Goal: Information Seeking & Learning: Check status

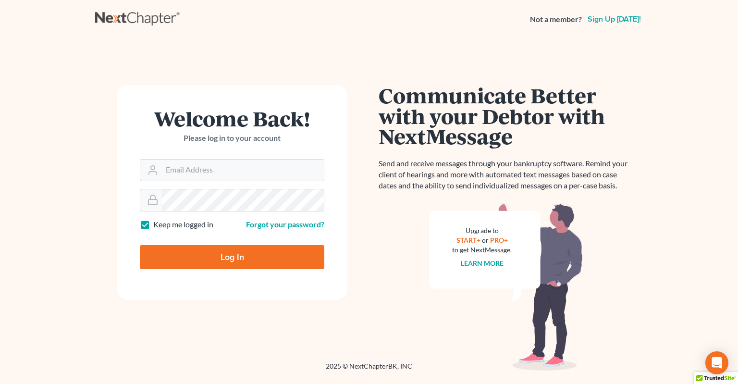
type input "info@klplawfirm.net"
click at [224, 257] on input "Log In" at bounding box center [232, 257] width 184 height 24
type input "Thinking..."
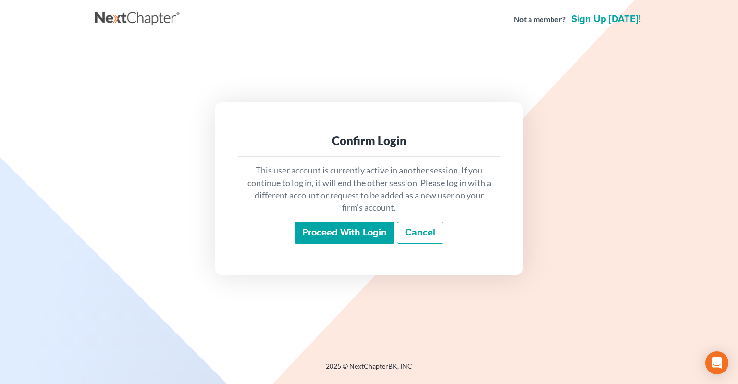
click at [365, 227] on input "Proceed with login" at bounding box center [344, 232] width 100 height 22
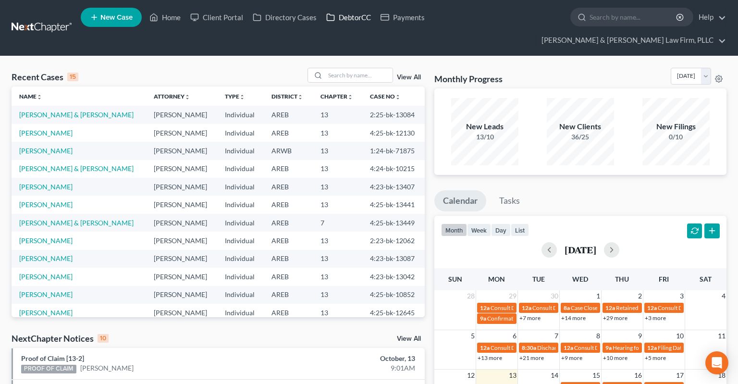
click at [366, 20] on link "DebtorCC" at bounding box center [348, 17] width 54 height 17
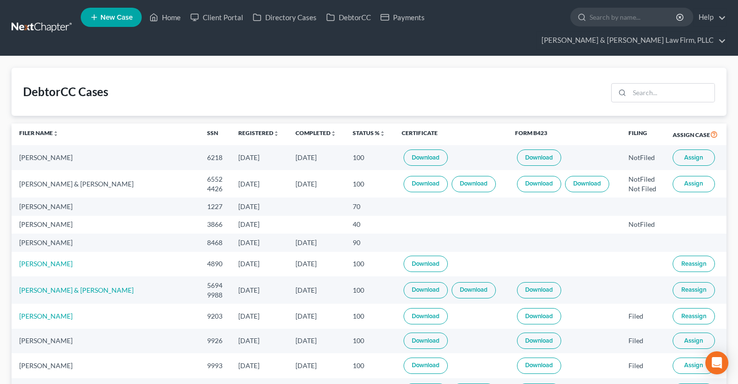
click at [288, 123] on th "Completed unfold_more expand_more expand_less" at bounding box center [316, 134] width 57 height 22
click at [295, 129] on link "Completed unfold_more expand_more expand_less" at bounding box center [315, 132] width 41 height 7
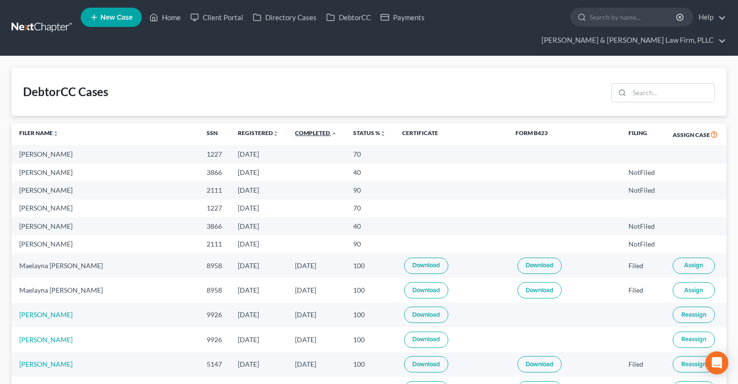
click at [295, 129] on link "Completed unfold_more expand_more expand_less" at bounding box center [316, 132] width 42 height 7
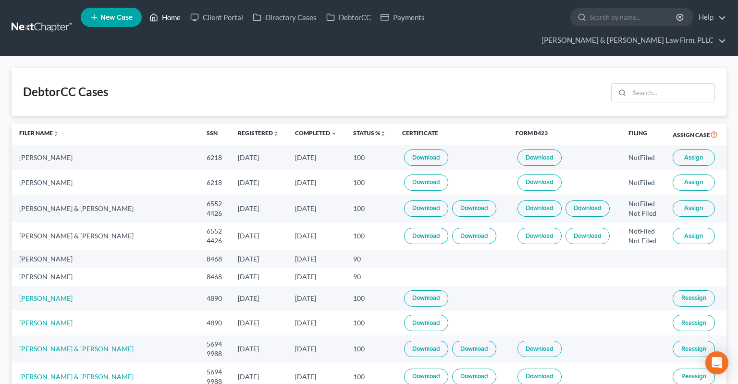
click at [178, 14] on link "Home" at bounding box center [165, 17] width 41 height 17
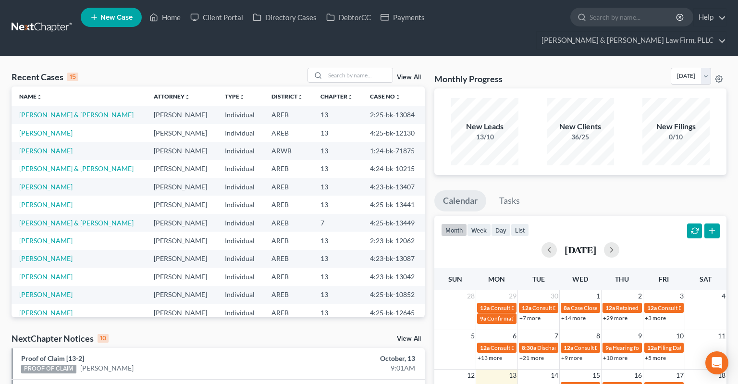
click at [411, 335] on link "View All" at bounding box center [409, 338] width 24 height 7
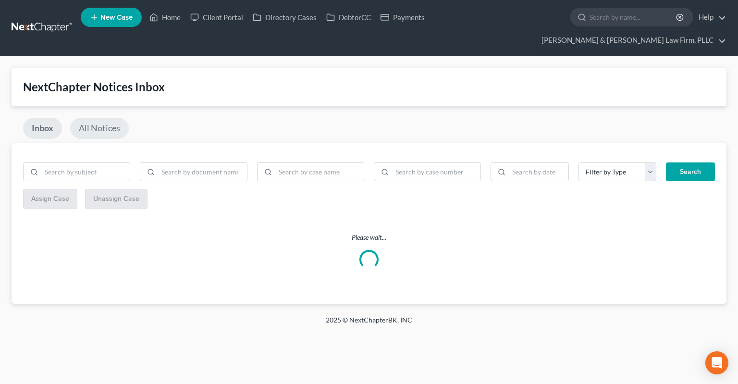
click at [111, 118] on link "All Notices" at bounding box center [99, 128] width 59 height 21
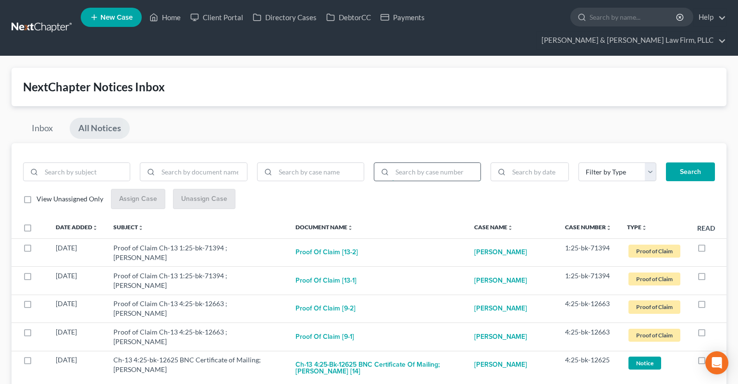
click at [424, 163] on input "search" at bounding box center [436, 172] width 88 height 18
paste input "4:22-bk-11807"
type input "4:22-bk-11807"
click at [694, 162] on button "Search" at bounding box center [690, 171] width 49 height 19
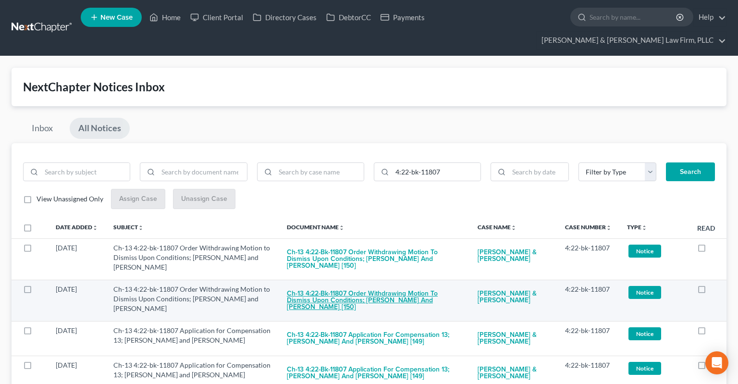
click at [386, 285] on button "Ch-13 4:22-bk-11807 Order Withdrawing Motion to Dismiss Upon Conditions; [PERSO…" at bounding box center [374, 300] width 175 height 33
checkbox input "true"
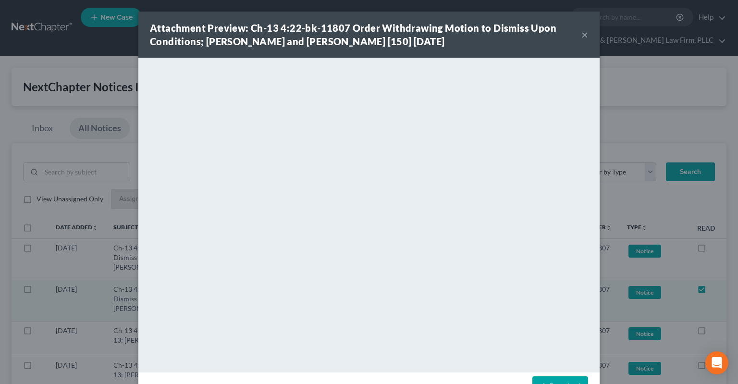
click at [586, 35] on button "×" at bounding box center [584, 35] width 7 height 12
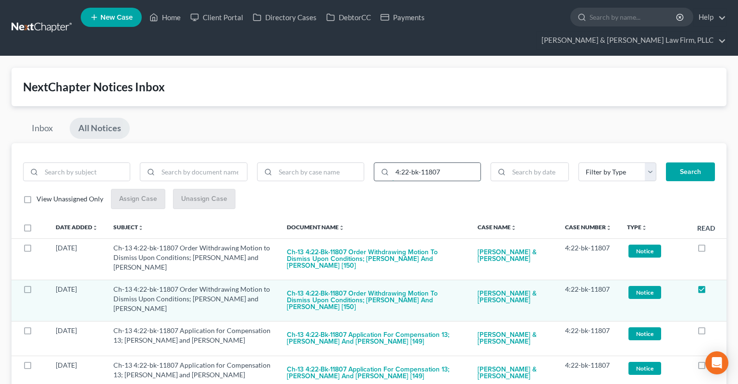
drag, startPoint x: 409, startPoint y: 152, endPoint x: 400, endPoint y: 150, distance: 8.3
click at [401, 163] on input "4:22-bk-11807" at bounding box center [436, 172] width 88 height 18
click at [448, 163] on input "4:22-bk-11807" at bounding box center [436, 172] width 88 height 18
drag, startPoint x: 460, startPoint y: 155, endPoint x: 377, endPoint y: 146, distance: 83.0
click at [392, 163] on input "4:22-bk-11807" at bounding box center [436, 172] width 88 height 18
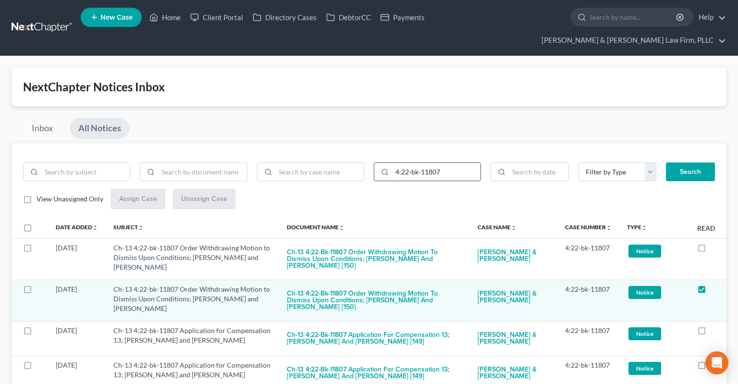
paste input "5-bk-11953"
type input "4:25-bk-11953"
click at [691, 162] on button "Search" at bounding box center [690, 171] width 49 height 19
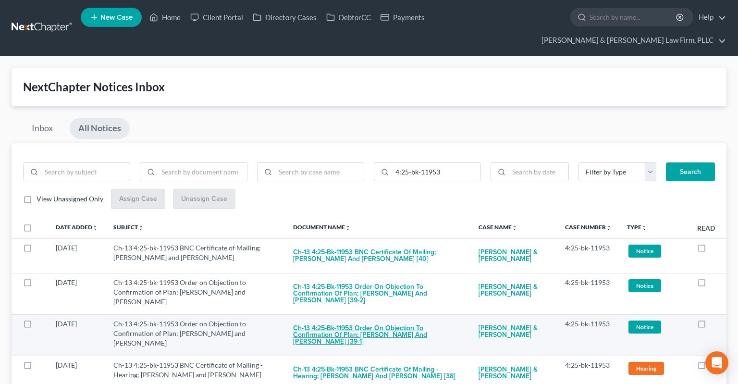
click at [349, 319] on button "Ch-13 4:25-bk-11953 Order on Objection to Confirmation of Plan; [PERSON_NAME] a…" at bounding box center [378, 335] width 170 height 33
checkbox input "true"
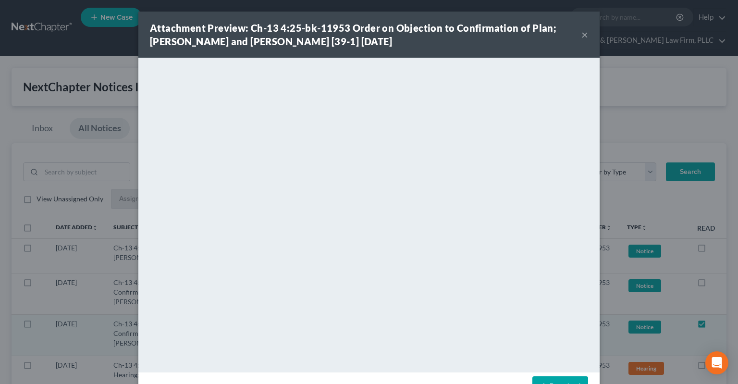
click at [582, 38] on button "×" at bounding box center [584, 35] width 7 height 12
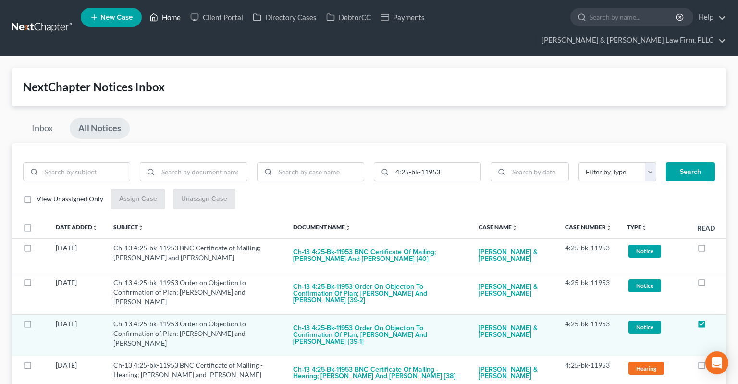
click at [170, 21] on link "Home" at bounding box center [165, 17] width 41 height 17
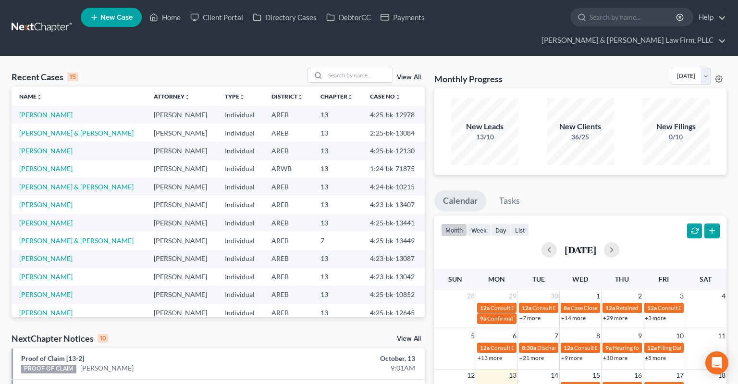
click at [417, 335] on link "View All" at bounding box center [409, 338] width 24 height 7
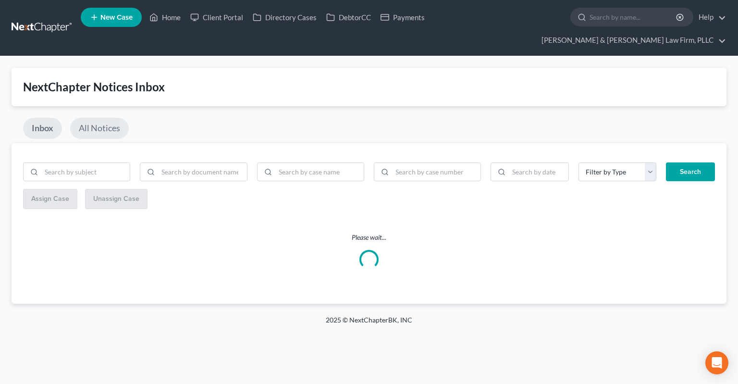
click at [108, 118] on link "All Notices" at bounding box center [99, 128] width 59 height 21
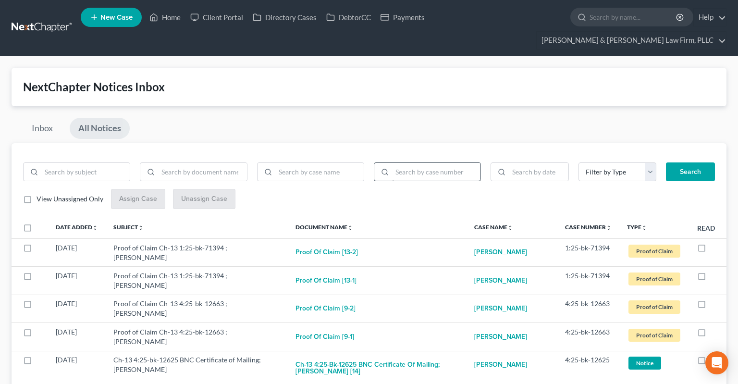
click at [409, 163] on input "search" at bounding box center [436, 172] width 88 height 18
paste input "4:25-bk-11620"
click at [667, 162] on div "Search" at bounding box center [690, 171] width 59 height 19
click at [681, 162] on button "Search" at bounding box center [690, 171] width 49 height 19
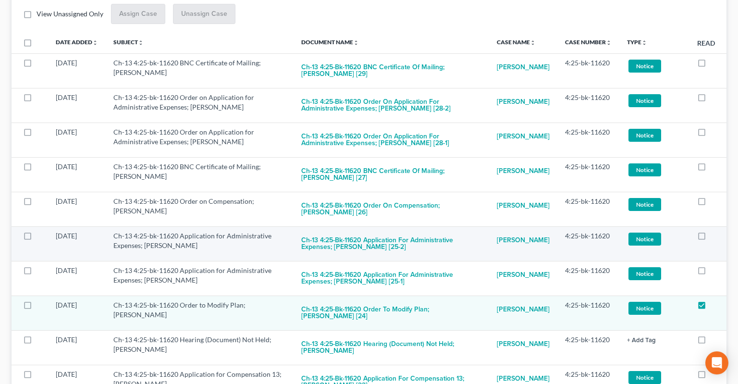
scroll to position [254, 0]
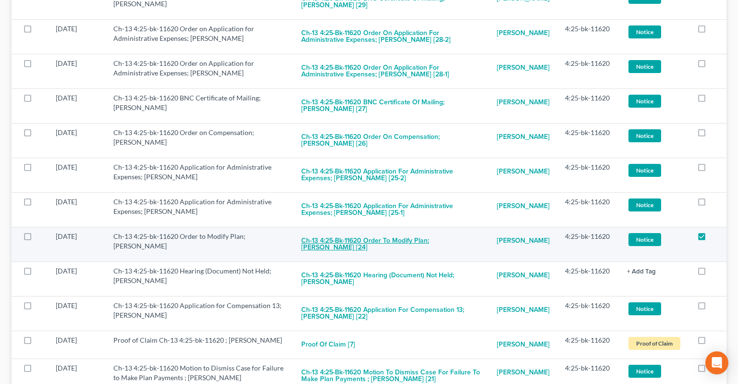
click at [377, 231] on button "Ch-13 4:25-bk-11620 Order to Modify Plan; [PERSON_NAME] [24]" at bounding box center [391, 244] width 180 height 26
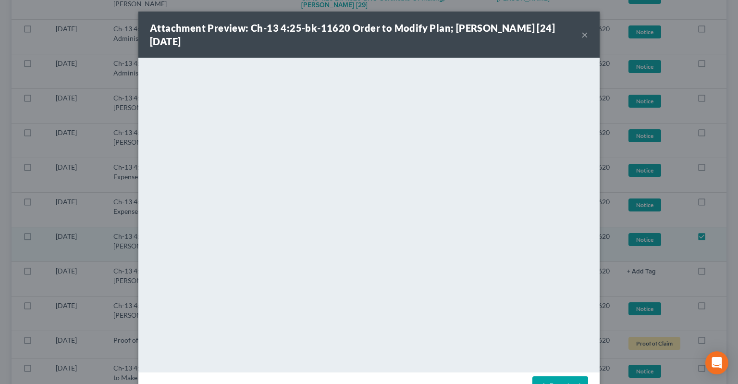
click at [583, 37] on button "×" at bounding box center [584, 35] width 7 height 12
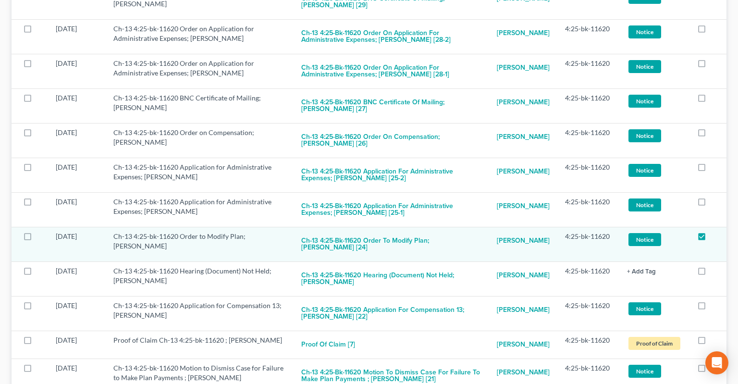
scroll to position [0, 0]
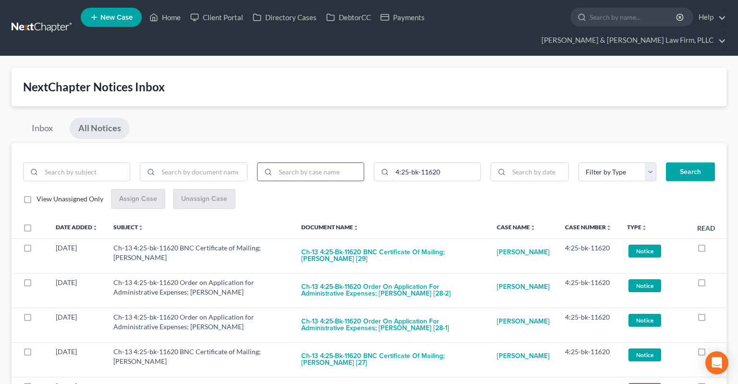
drag, startPoint x: 448, startPoint y: 158, endPoint x: 341, endPoint y: 149, distance: 107.5
click at [392, 163] on input "4:25-bk-11620" at bounding box center [436, 172] width 88 height 18
paste input "0496"
type input "4:25-bk-10496"
drag, startPoint x: 675, startPoint y: 162, endPoint x: 677, endPoint y: 152, distance: 10.4
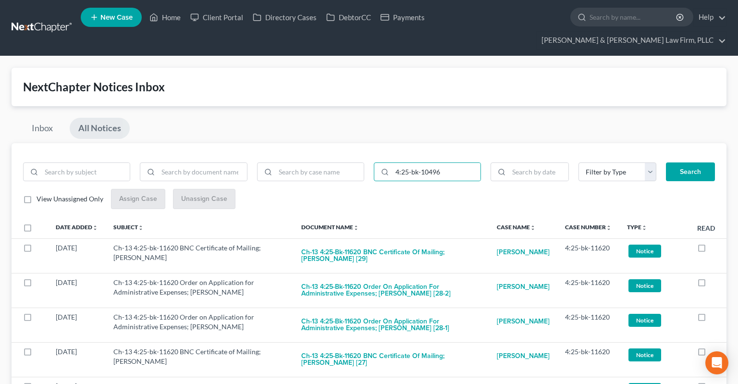
click at [676, 162] on button "Search" at bounding box center [690, 171] width 49 height 19
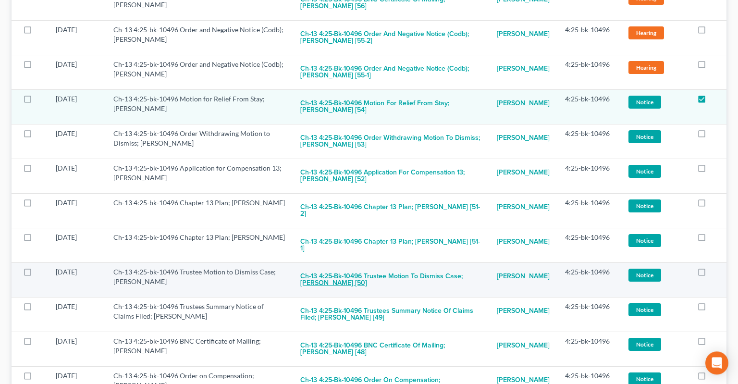
scroll to position [254, 0]
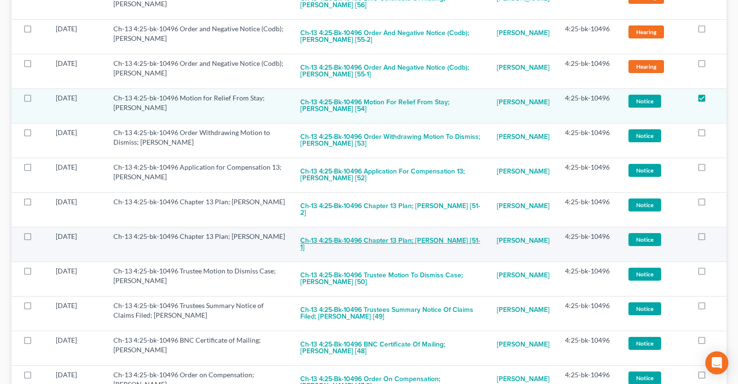
click at [419, 231] on button "Ch-13 4:25-bk-10496 Chapter 13 Plan; [PERSON_NAME] [51-1]" at bounding box center [390, 244] width 181 height 26
checkbox input "true"
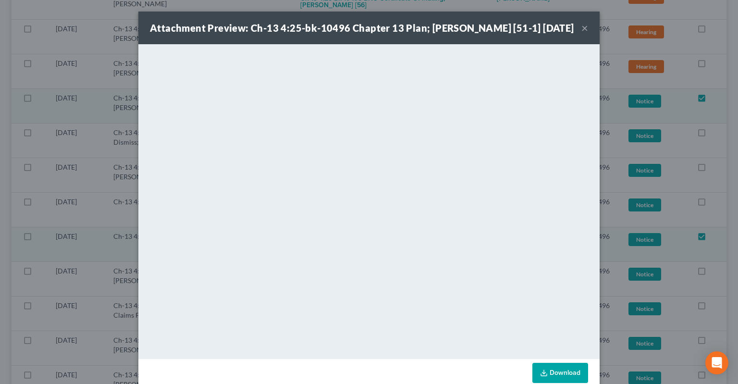
click at [583, 34] on button "×" at bounding box center [584, 28] width 7 height 12
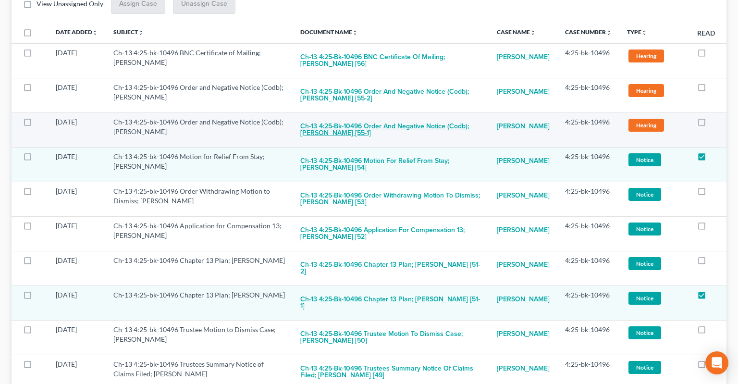
scroll to position [152, 0]
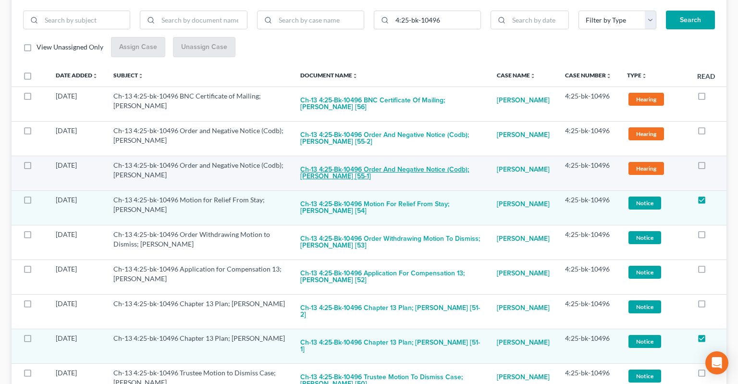
click at [391, 160] on button "Ch-13 4:25-bk-10496 Order and Negative Notice (Codb); [PERSON_NAME] [55-1]" at bounding box center [390, 173] width 181 height 26
checkbox input "true"
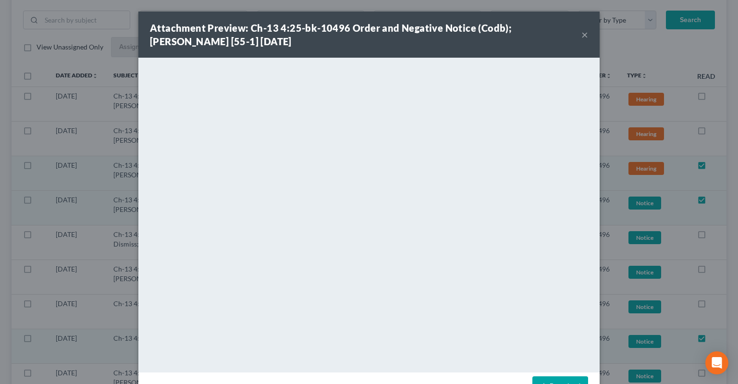
click at [582, 35] on button "×" at bounding box center [584, 35] width 7 height 12
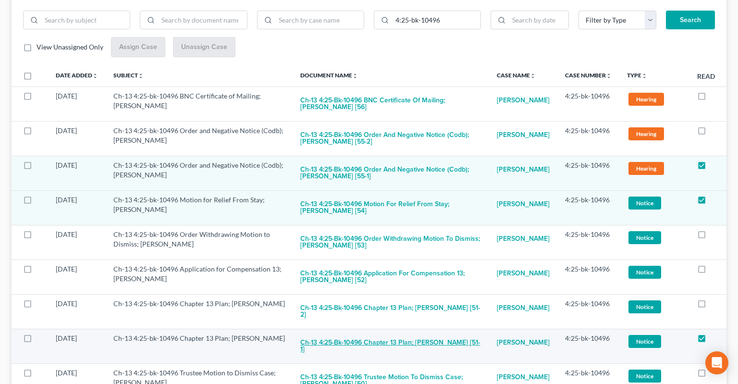
click at [374, 333] on button "Ch-13 4:25-bk-10496 Chapter 13 Plan; [PERSON_NAME] [51-1]" at bounding box center [390, 346] width 181 height 26
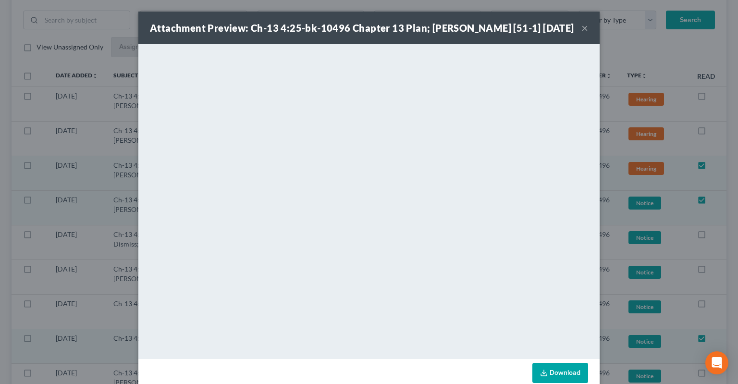
click at [586, 34] on button "×" at bounding box center [584, 28] width 7 height 12
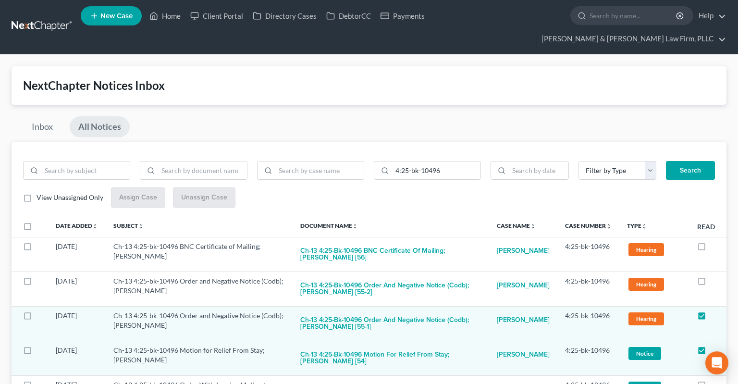
scroll to position [0, 0]
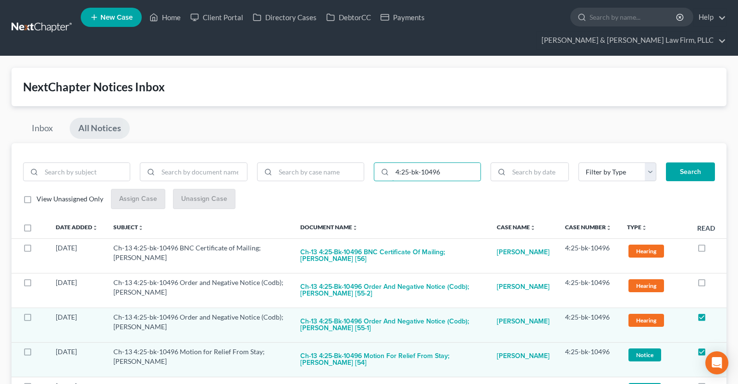
drag, startPoint x: 456, startPoint y: 151, endPoint x: 326, endPoint y: 165, distance: 130.9
click at [392, 165] on input "4:25-bk-10496" at bounding box center [436, 172] width 88 height 18
paste input "1953"
type input "4:25-bk-11953"
click at [683, 162] on button "Search" at bounding box center [690, 171] width 49 height 19
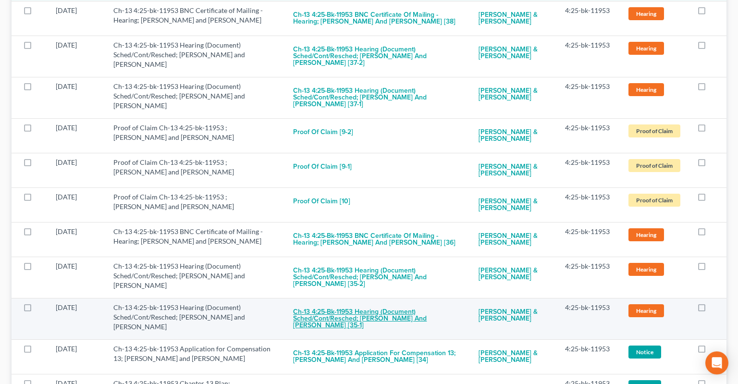
scroll to position [355, 0]
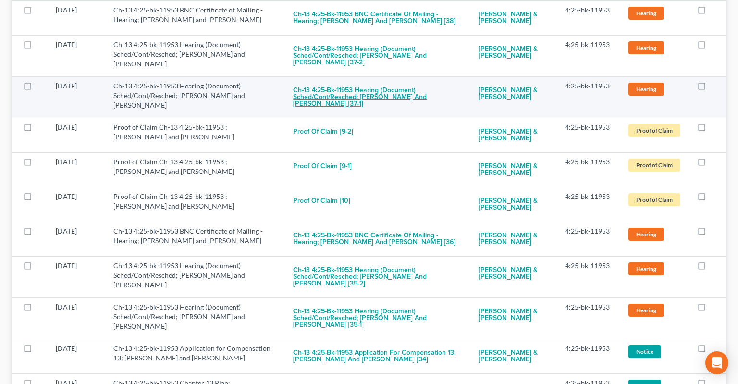
click at [387, 81] on button "Ch-13 4:25-bk-11953 Hearing (Document) Sched/Cont/Resched; [PERSON_NAME] and [P…" at bounding box center [378, 97] width 170 height 33
checkbox input "true"
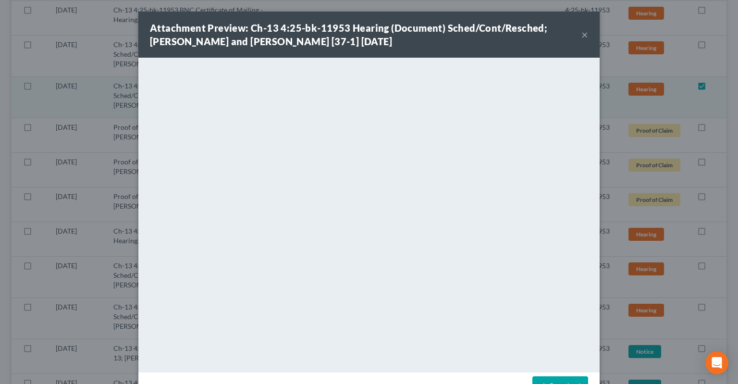
click at [582, 36] on button "×" at bounding box center [584, 35] width 7 height 12
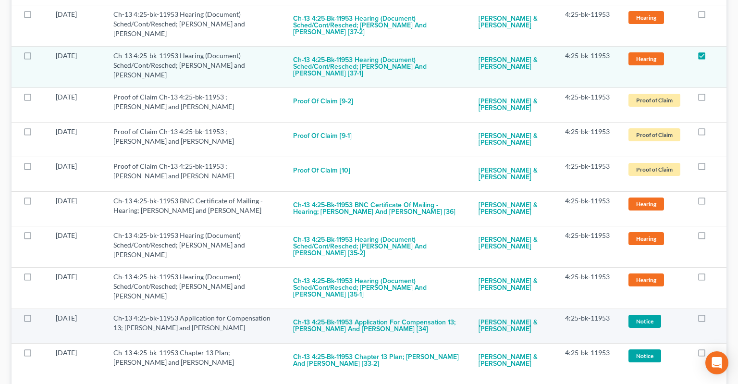
scroll to position [405, 0]
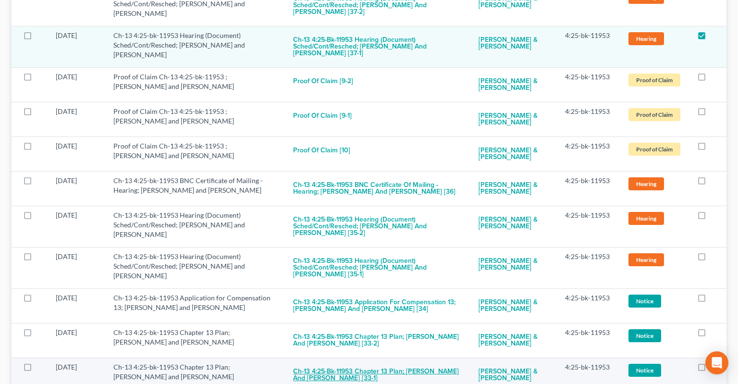
click at [374, 362] on button "Ch-13 4:25-bk-11953 Chapter 13 Plan; [PERSON_NAME] and [PERSON_NAME] [33-1]" at bounding box center [378, 375] width 170 height 26
checkbox input "true"
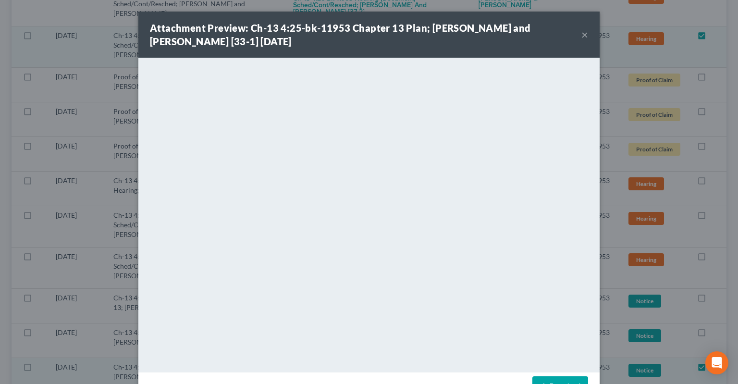
click at [587, 36] on button "×" at bounding box center [584, 35] width 7 height 12
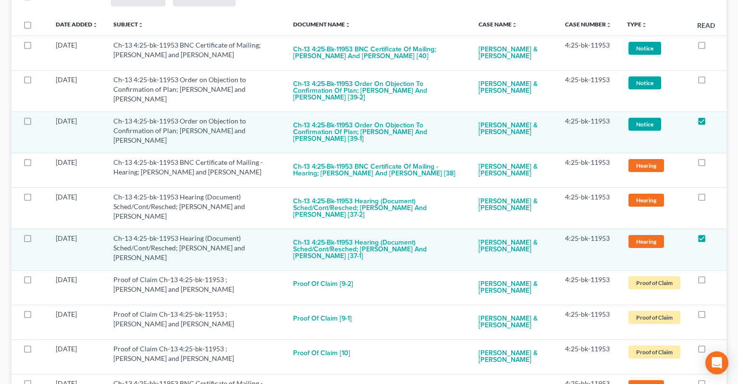
scroll to position [0, 0]
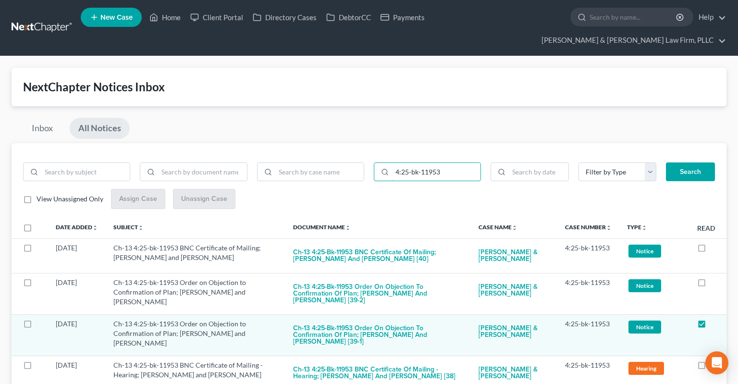
drag, startPoint x: 400, startPoint y: 145, endPoint x: 260, endPoint y: 124, distance: 141.2
click at [392, 163] on input "4:25-bk-11953" at bounding box center [436, 172] width 88 height 18
paste input "3-bk-13514"
type input "4:23-bk-13514"
drag, startPoint x: 675, startPoint y: 157, endPoint x: 671, endPoint y: 148, distance: 9.7
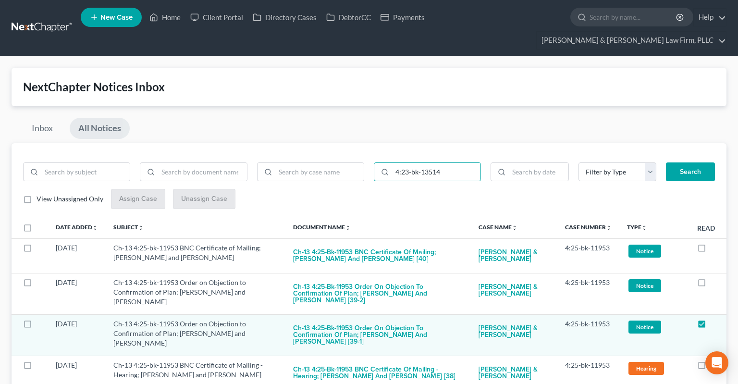
click at [676, 162] on button "Search" at bounding box center [690, 171] width 49 height 19
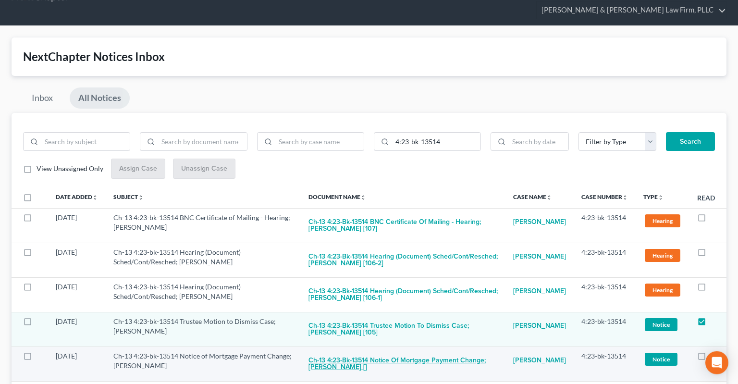
scroll to position [50, 0]
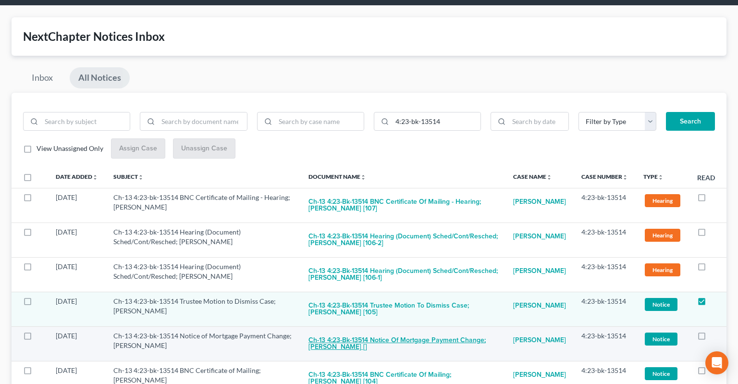
click at [414, 331] on button "Ch-13 4:23-bk-13514 Notice of Mortgage Payment Change; [PERSON_NAME] []" at bounding box center [402, 344] width 189 height 26
checkbox input "true"
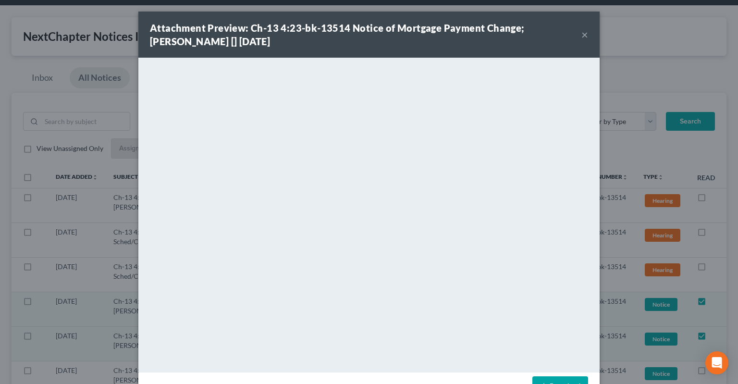
click at [583, 36] on button "×" at bounding box center [584, 35] width 7 height 12
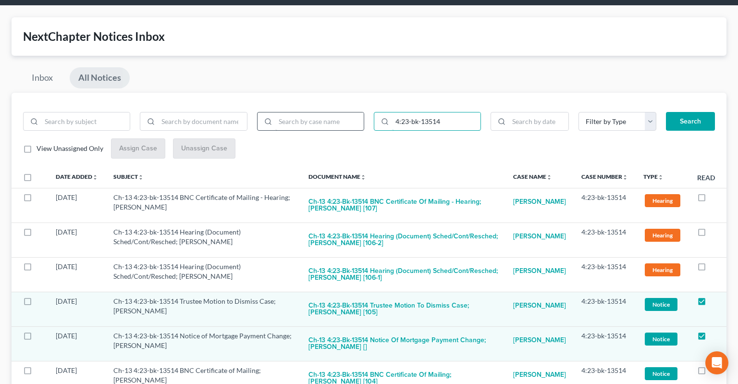
drag, startPoint x: 445, startPoint y: 105, endPoint x: 291, endPoint y: 108, distance: 153.2
click at [392, 112] on input "4:23-bk-13514" at bounding box center [436, 121] width 88 height 18
paste input "5-bk-11862"
click at [680, 112] on button "Search" at bounding box center [690, 121] width 49 height 19
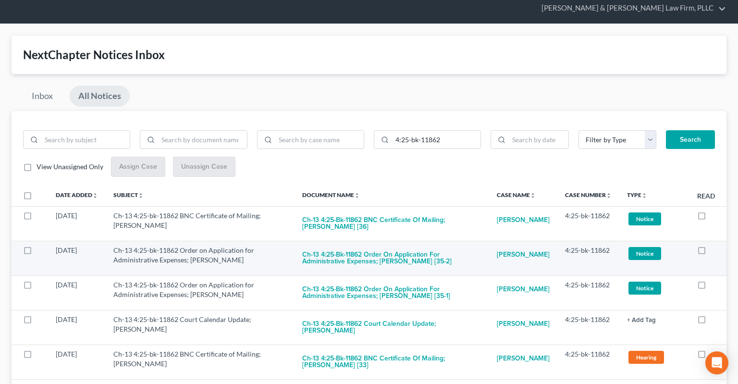
scroll to position [101, 0]
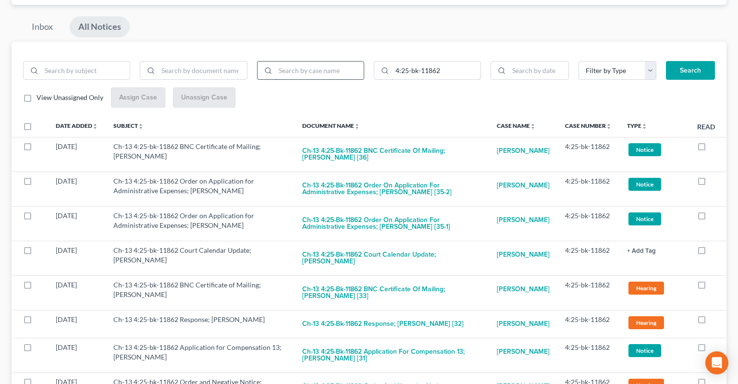
drag, startPoint x: 445, startPoint y: 55, endPoint x: 306, endPoint y: 51, distance: 138.3
click at [392, 61] on input "4:25-bk-11862" at bounding box center [436, 70] width 88 height 18
paste input "559"
type input "4:25-bk-11559"
click at [684, 61] on button "Search" at bounding box center [690, 70] width 49 height 19
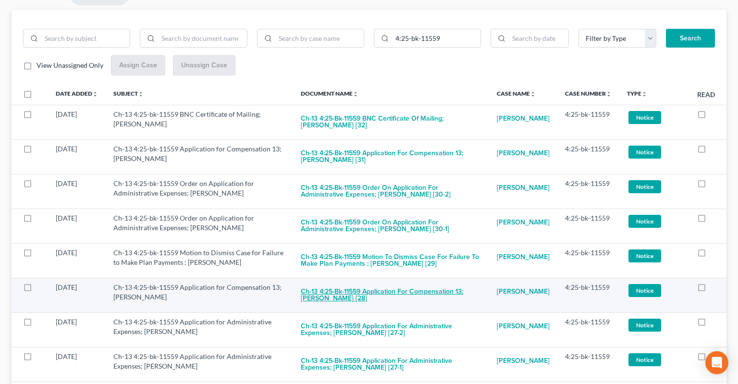
scroll to position [152, 0]
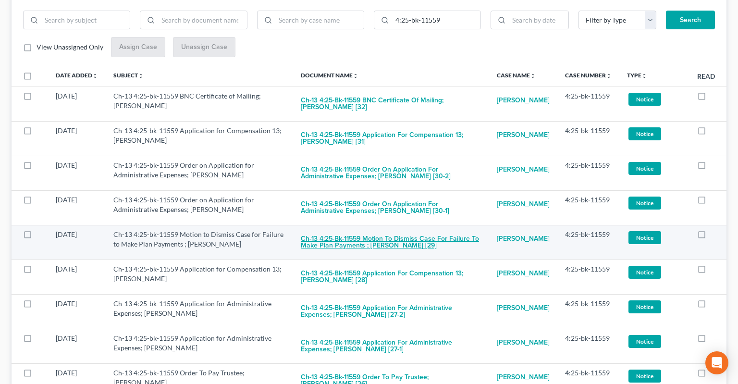
click at [399, 230] on button "Ch-13 4:25-bk-11559 Motion to Dismiss Case for Failure to Make Plan Payments ; …" at bounding box center [391, 243] width 181 height 26
checkbox input "true"
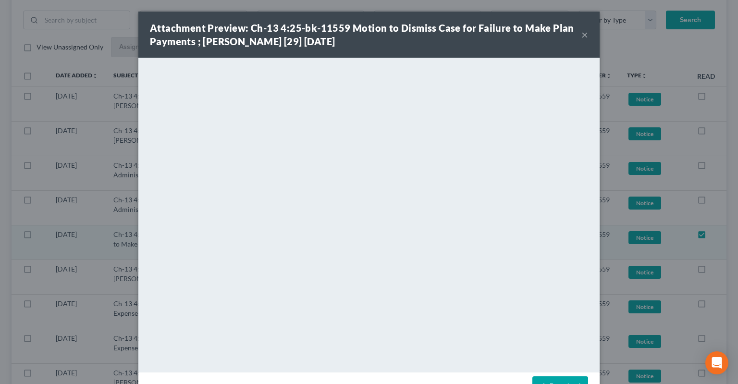
click at [583, 36] on button "×" at bounding box center [584, 35] width 7 height 12
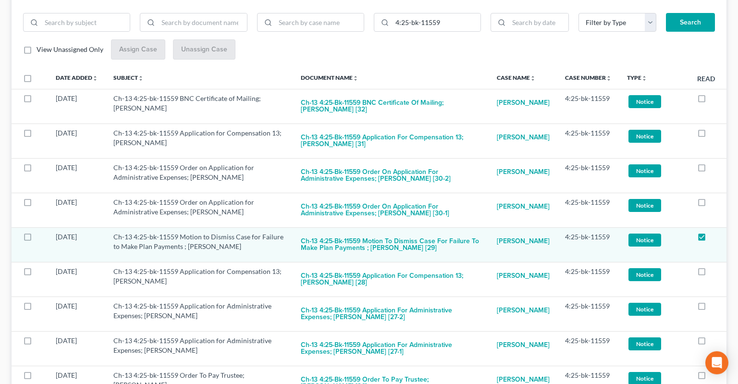
scroll to position [0, 0]
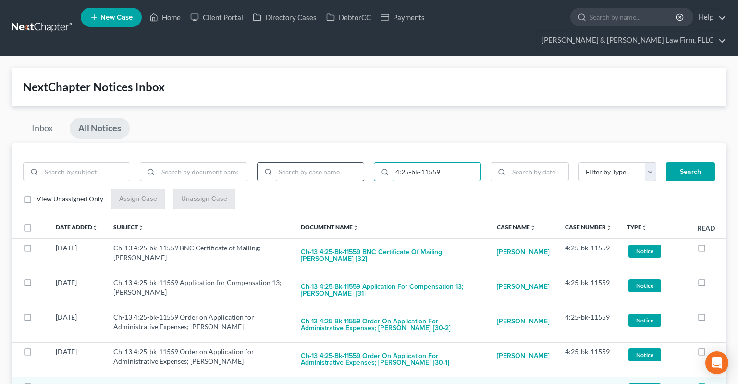
drag, startPoint x: 444, startPoint y: 147, endPoint x: 306, endPoint y: 153, distance: 138.0
click at [392, 163] on input "4:25-bk-11559" at bounding box center [436, 172] width 88 height 18
paste input "2384"
type input "4:25-bk-12384"
click at [666, 162] on button "Search" at bounding box center [690, 171] width 49 height 19
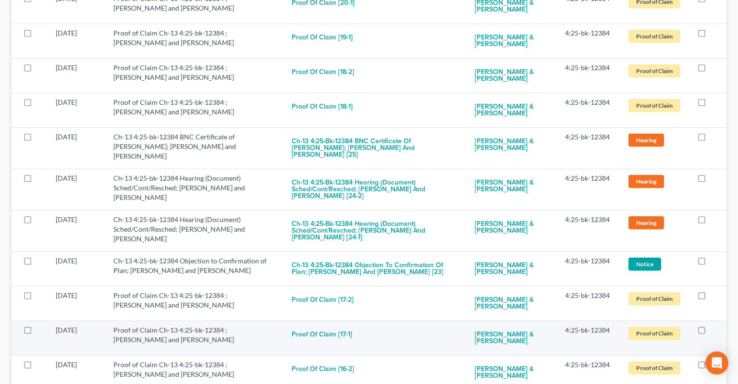
scroll to position [1572, 0]
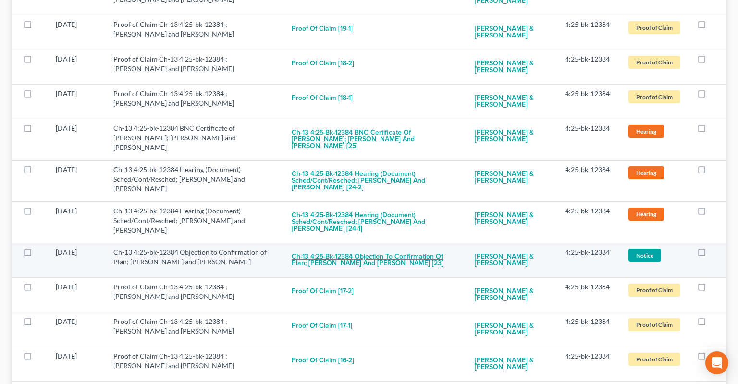
click at [379, 247] on button "Ch-13 4:25-bk-12384 Objection to Confirmation of Plan; [PERSON_NAME] and [PERSO…" at bounding box center [375, 260] width 168 height 26
checkbox input "true"
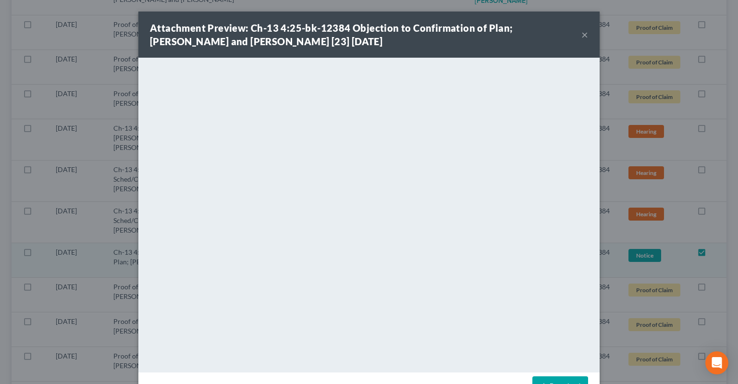
click at [582, 34] on button "×" at bounding box center [584, 35] width 7 height 12
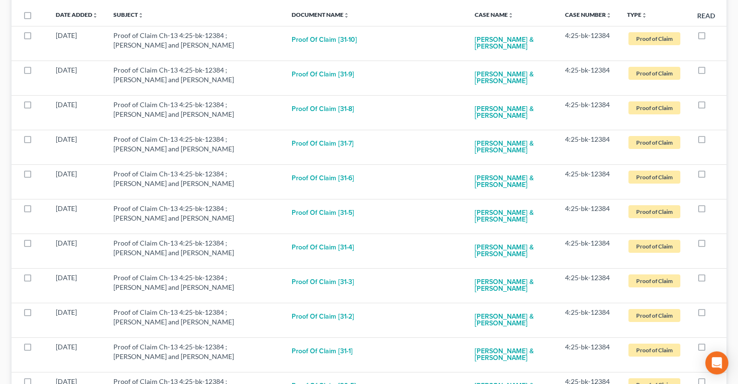
scroll to position [203, 0]
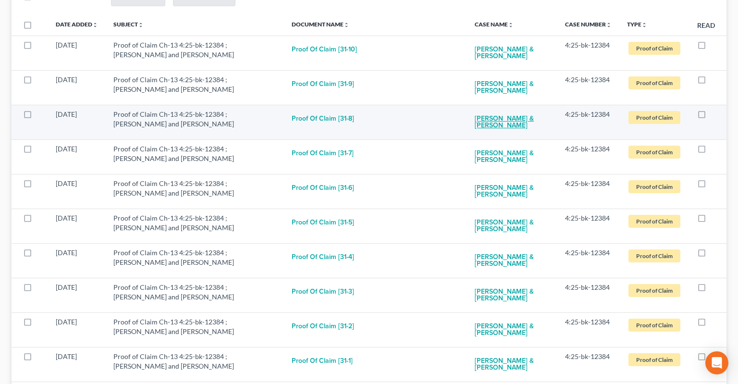
click at [505, 109] on link "[PERSON_NAME] & [PERSON_NAME]" at bounding box center [511, 122] width 75 height 26
select select "2"
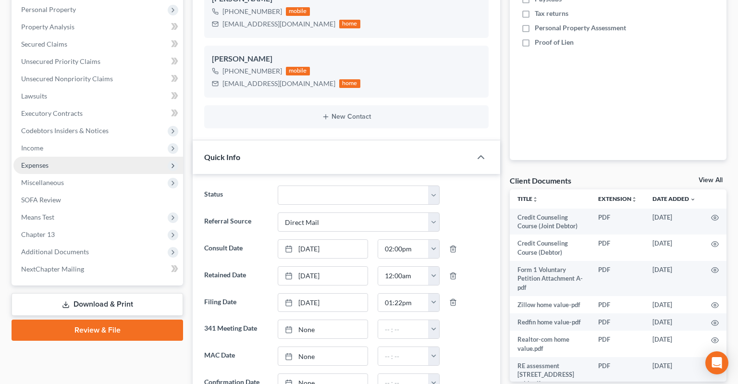
scroll to position [177, 0]
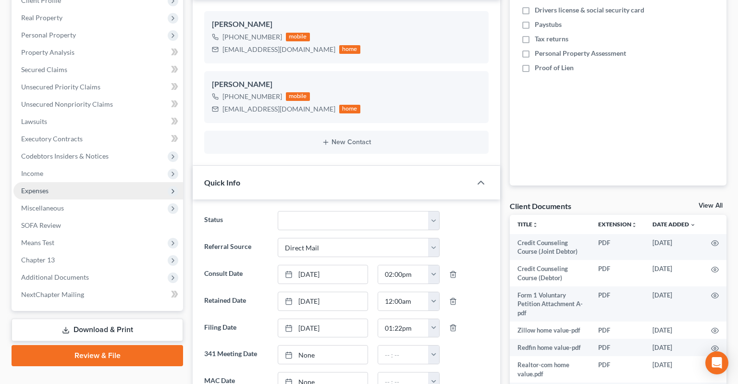
click at [73, 182] on span "Expenses" at bounding box center [98, 190] width 170 height 17
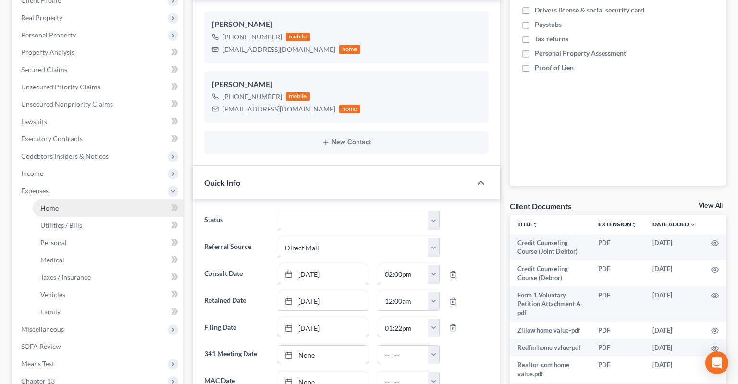
click at [72, 199] on link "Home" at bounding box center [108, 207] width 150 height 17
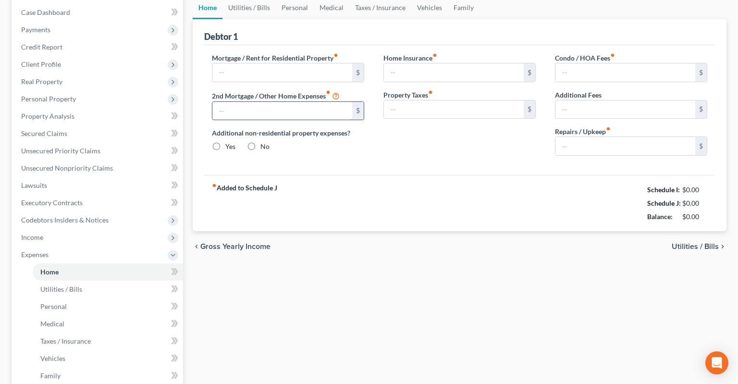
type input "327.00"
type input "0.00"
radio input "true"
type input "508.00"
type input "0.00"
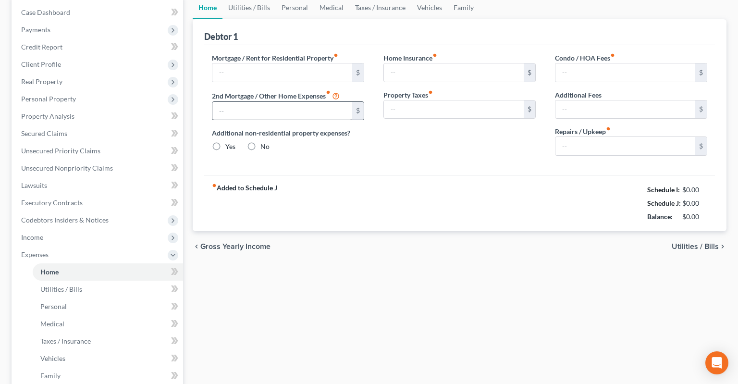
type input "0.00"
type input "50.00"
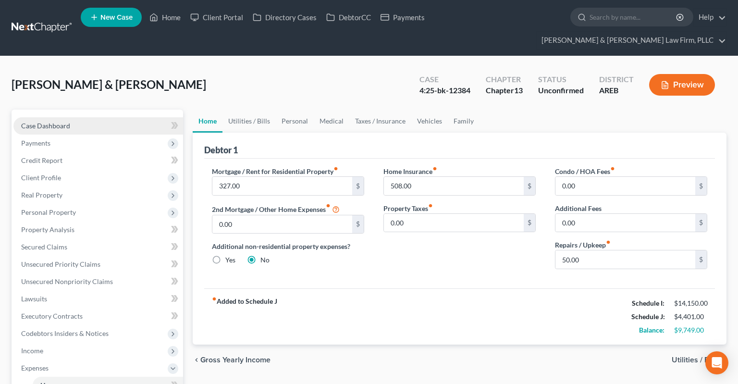
click at [76, 117] on link "Case Dashboard" at bounding box center [98, 125] width 170 height 17
select select "9"
select select "2"
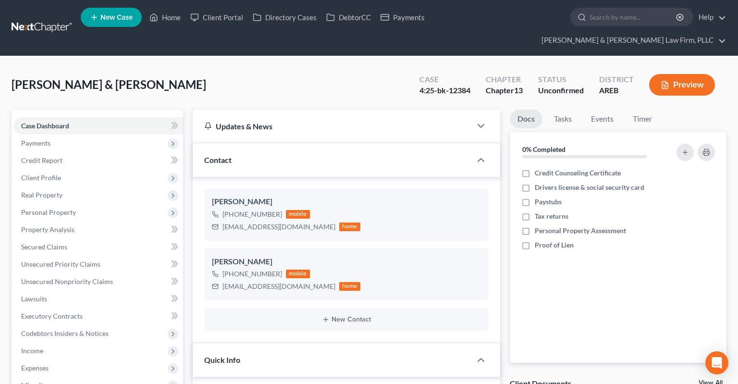
click at [172, 10] on ul "New Case Home Client Portal Directory Cases DebtorCC Payments - No Result - See…" at bounding box center [403, 28] width 645 height 46
click at [168, 18] on link "Home" at bounding box center [165, 17] width 41 height 17
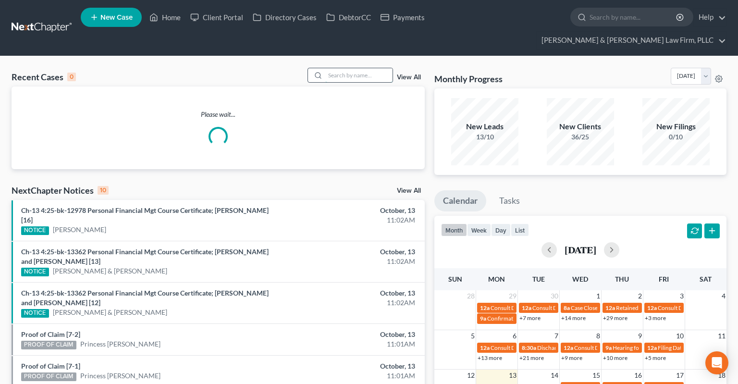
click at [363, 68] on input "search" at bounding box center [358, 75] width 67 height 14
click at [354, 68] on input "search" at bounding box center [358, 75] width 67 height 14
paste input "4:23-bk-13929"
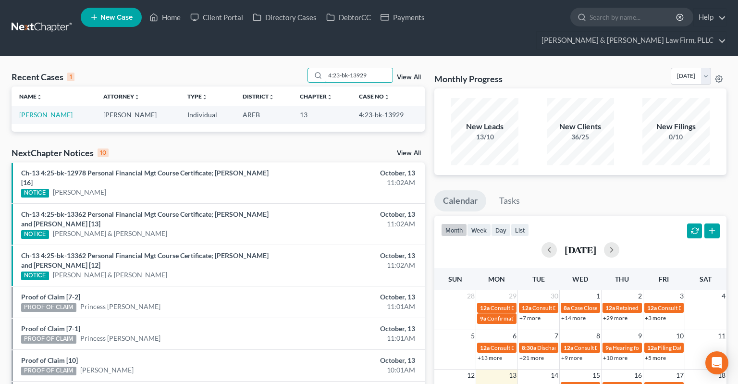
type input "4:23-bk-13929"
click at [43, 110] on link "[PERSON_NAME]" at bounding box center [45, 114] width 53 height 8
select select "1"
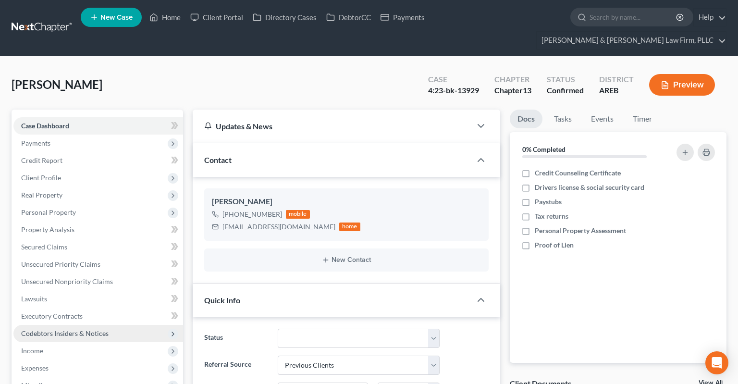
scroll to position [152, 0]
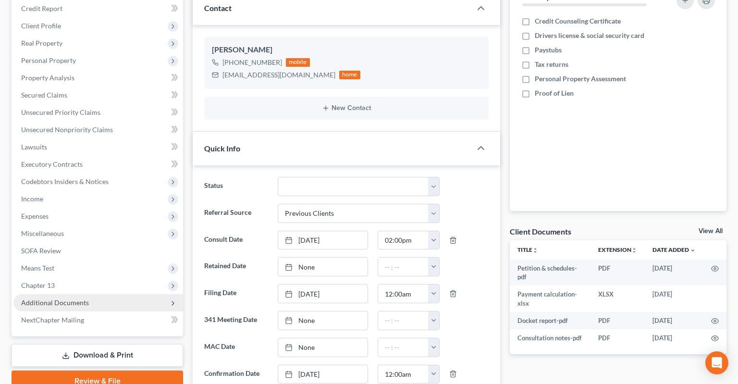
click at [78, 294] on span "Additional Documents" at bounding box center [98, 302] width 170 height 17
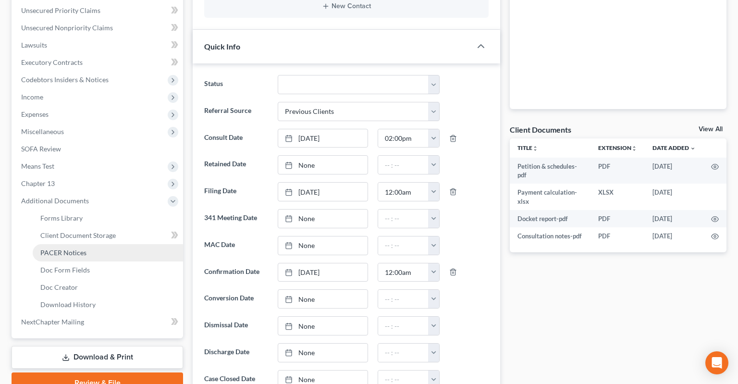
click at [103, 244] on link "PACER Notices" at bounding box center [108, 252] width 150 height 17
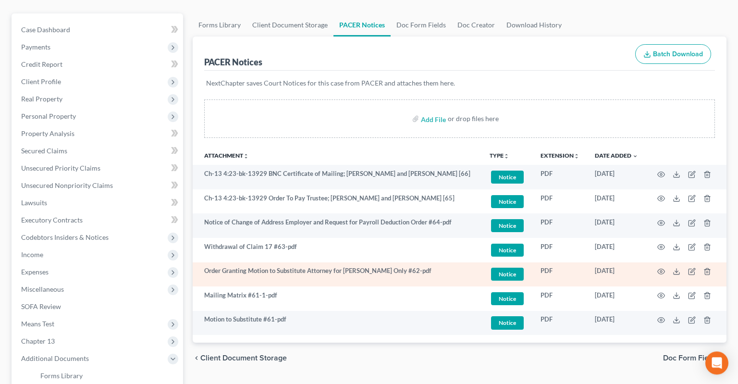
scroll to position [101, 0]
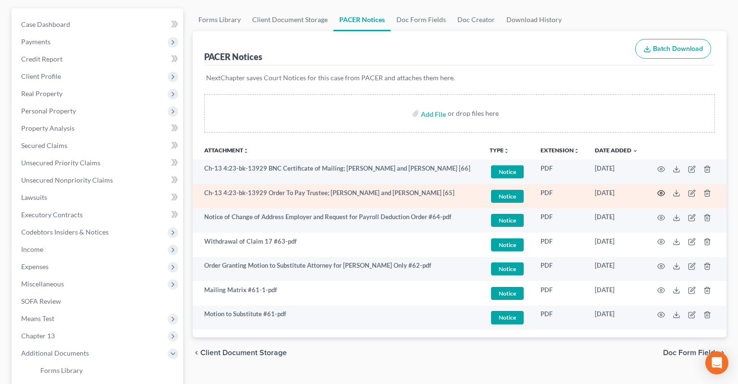
click at [661, 189] on icon "button" at bounding box center [661, 193] width 8 height 8
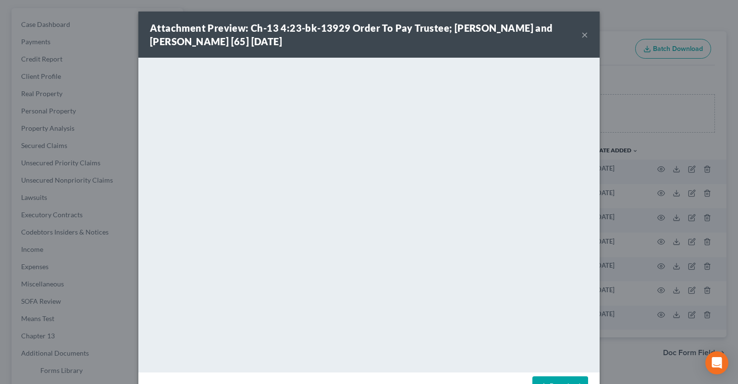
click at [584, 37] on button "×" at bounding box center [584, 35] width 7 height 12
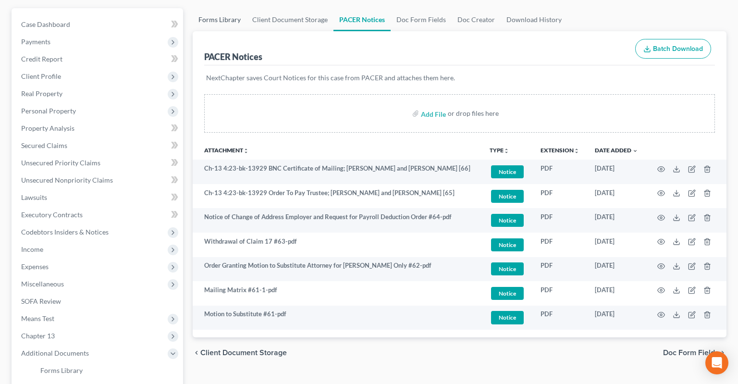
scroll to position [0, 0]
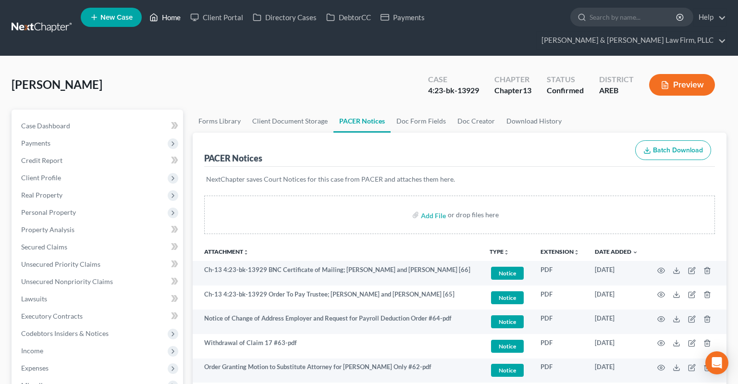
click at [175, 21] on link "Home" at bounding box center [165, 17] width 41 height 17
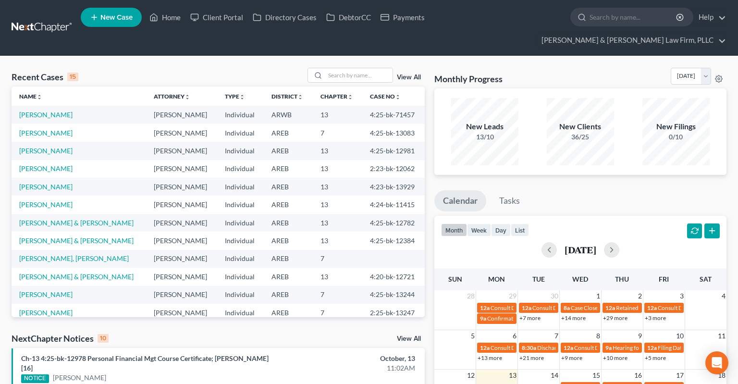
click at [405, 335] on link "View All" at bounding box center [409, 338] width 24 height 7
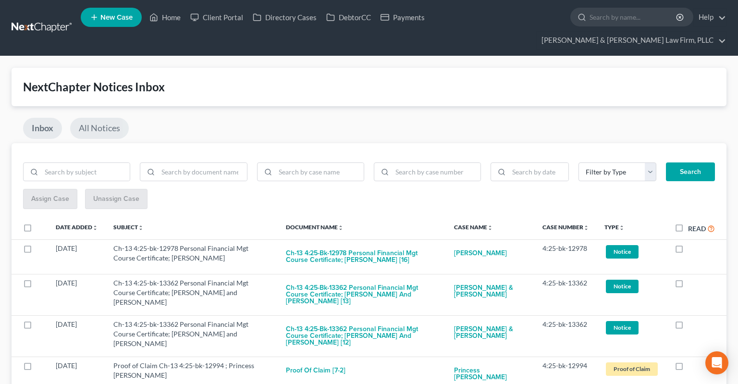
click at [106, 119] on link "All Notices" at bounding box center [99, 128] width 59 height 21
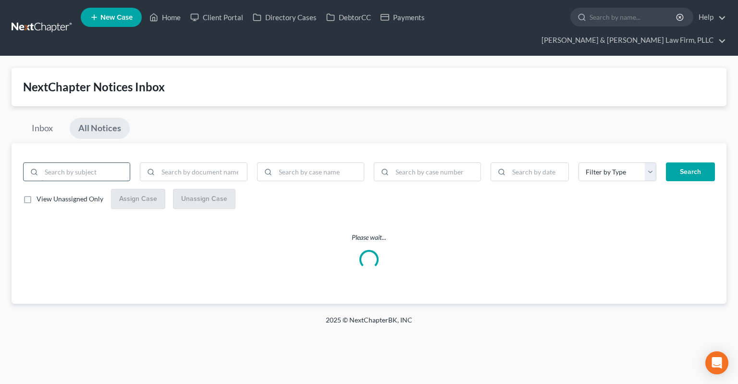
click at [112, 163] on input "search" at bounding box center [85, 172] width 88 height 18
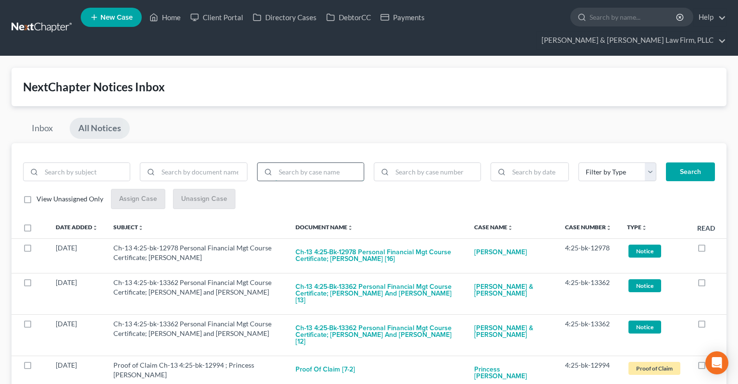
click at [329, 163] on input "search" at bounding box center [319, 172] width 88 height 18
type input "statsmann"
click at [666, 162] on button "Search" at bounding box center [690, 171] width 49 height 19
